Goal: Find specific page/section: Find specific page/section

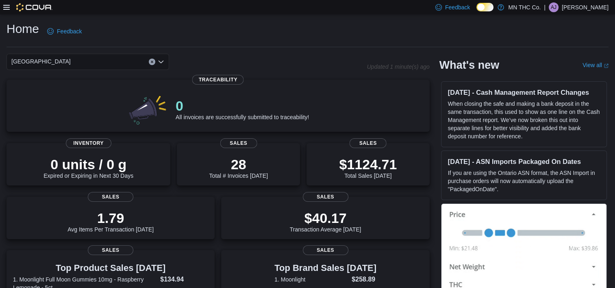
click at [161, 59] on icon "Open list of options" at bounding box center [161, 62] width 7 height 7
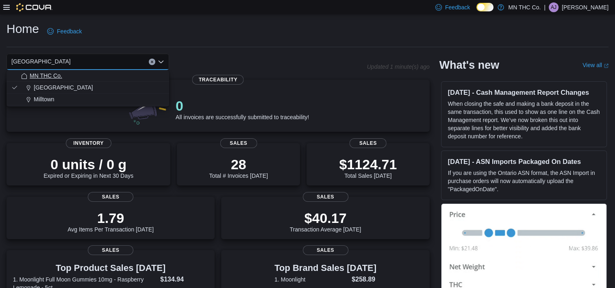
click at [44, 72] on span "MN THC Co." at bounding box center [46, 76] width 33 height 8
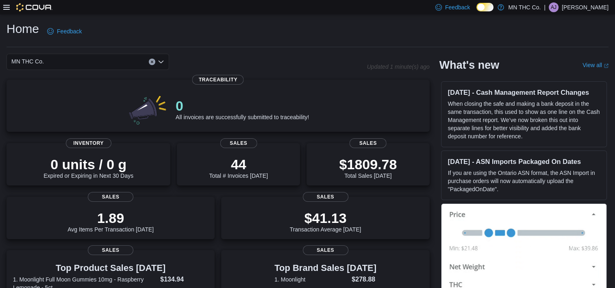
click at [160, 67] on div "MN THC Co. Combo box. Selected. MN THC Co.. Press Backspace to delete MN THC Co…" at bounding box center [88, 62] width 163 height 16
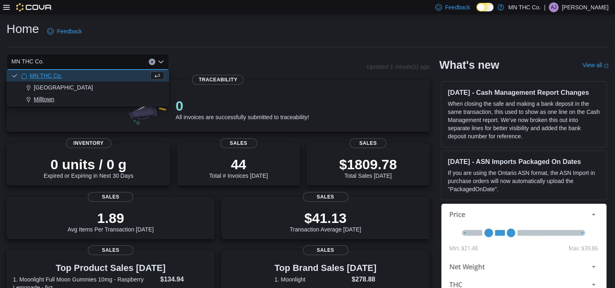
click at [43, 101] on span "Milltown" at bounding box center [44, 99] width 21 height 8
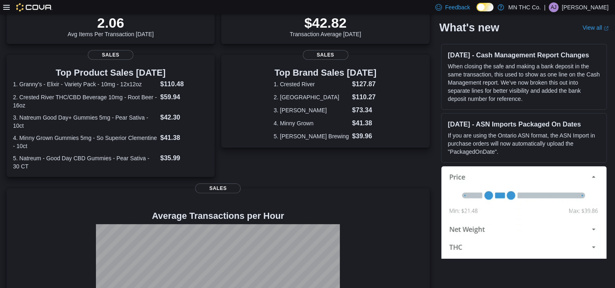
scroll to position [195, 0]
